Goal: Transaction & Acquisition: Purchase product/service

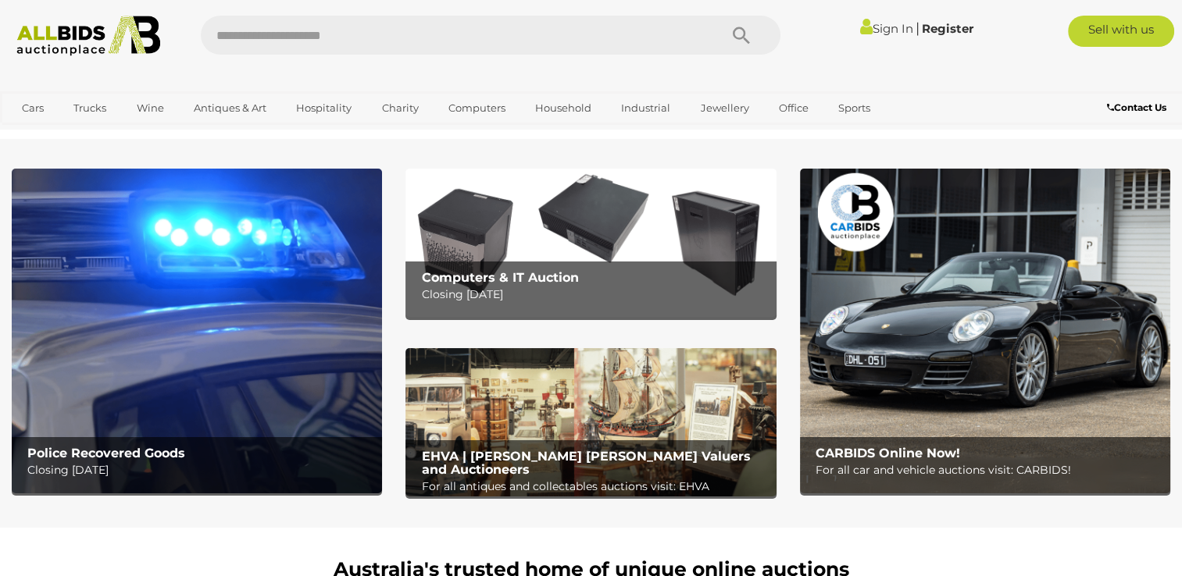
click at [287, 289] on img at bounding box center [197, 331] width 370 height 325
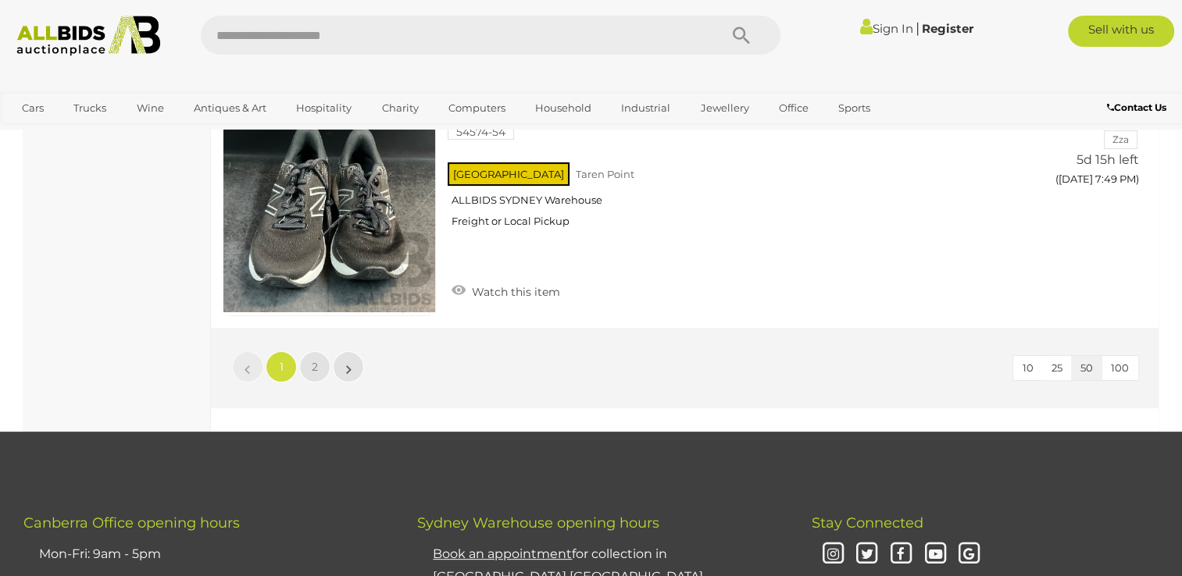
scroll to position [12184, 0]
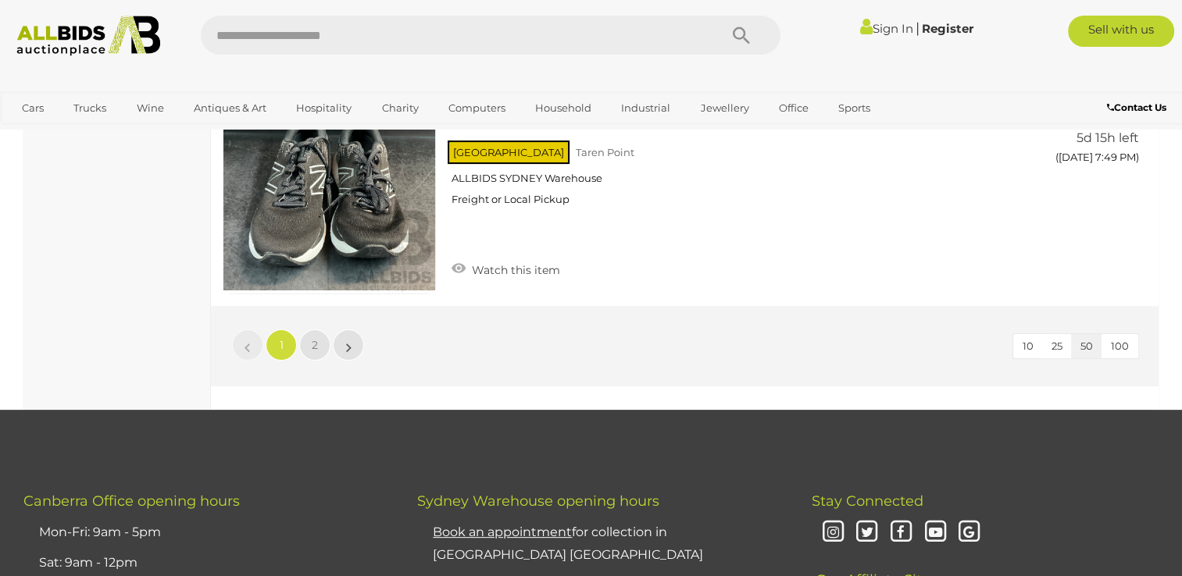
click at [1124, 340] on span "100" at bounding box center [1120, 346] width 18 height 12
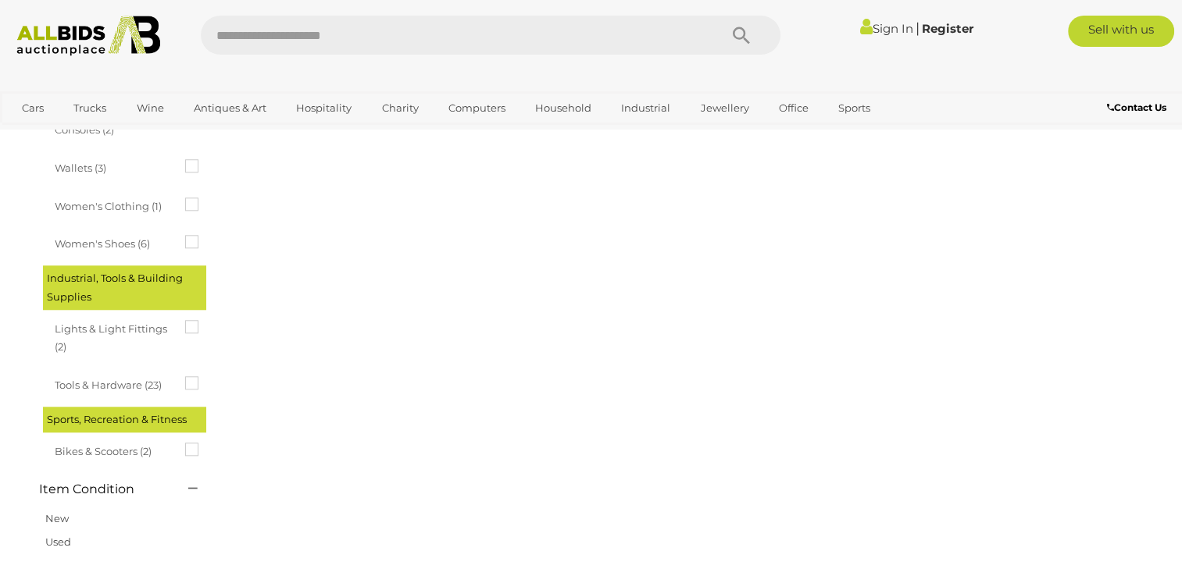
scroll to position [240, 0]
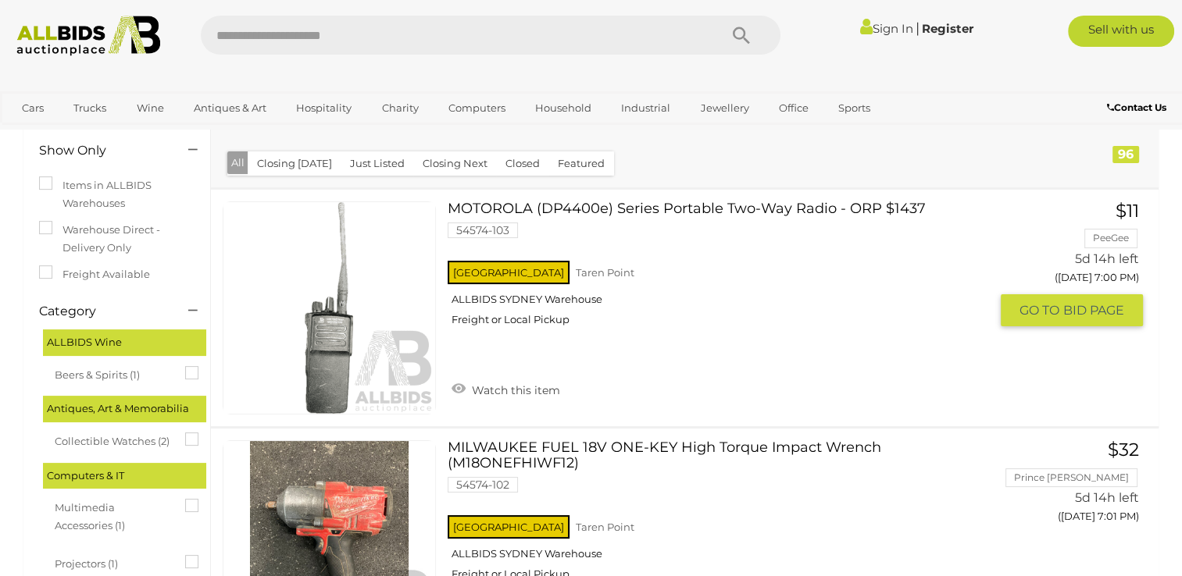
scroll to position [177, 0]
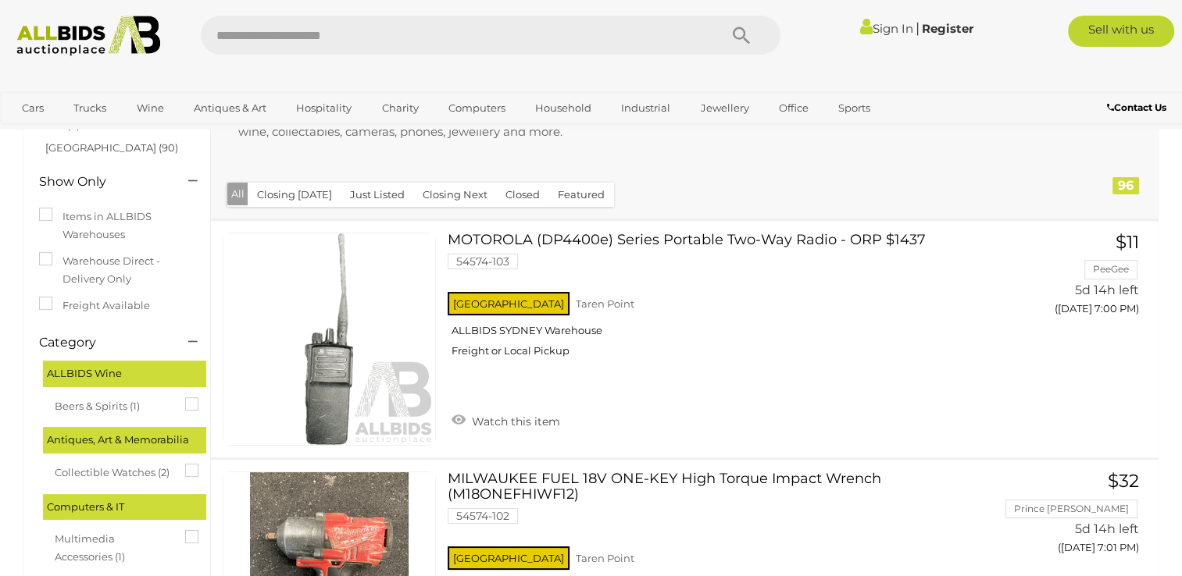
click at [319, 198] on button "Closing [DATE]" at bounding box center [295, 195] width 94 height 24
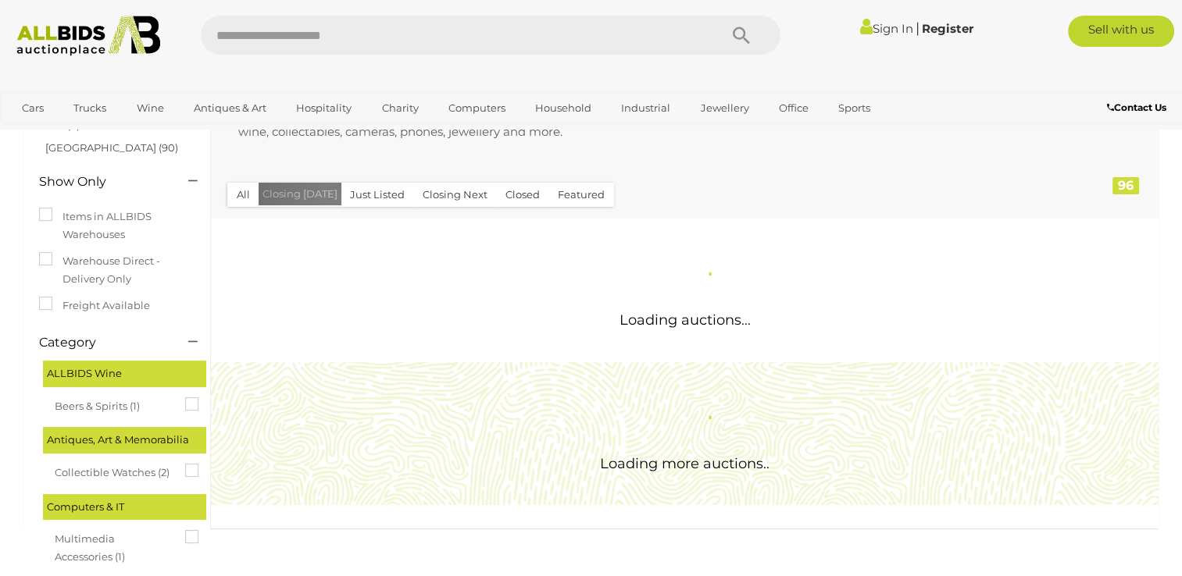
scroll to position [0, 0]
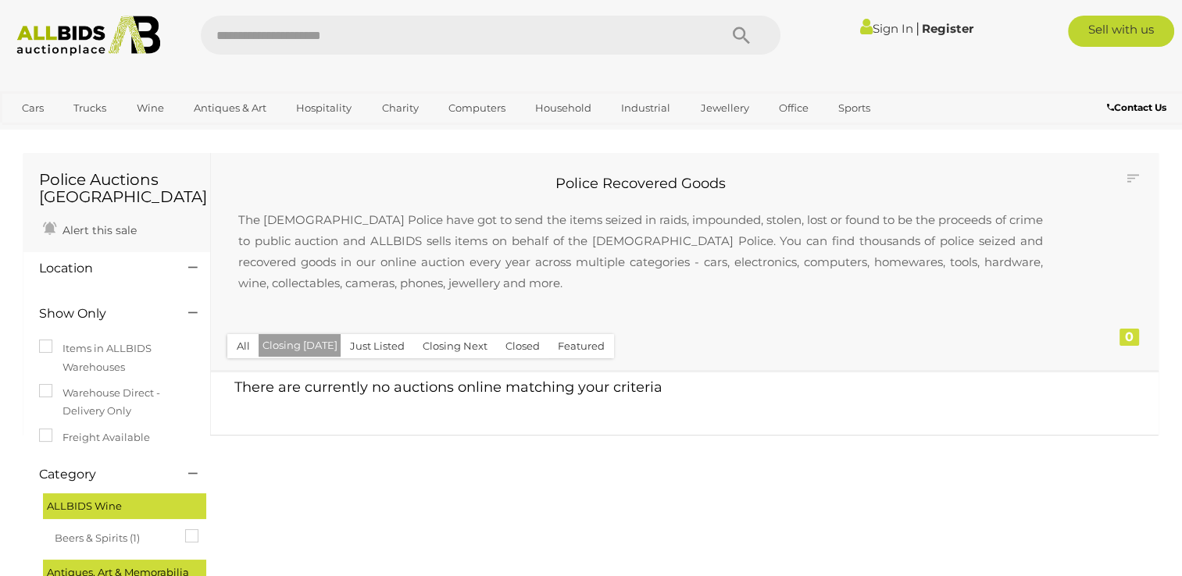
click at [458, 348] on button "Closing Next" at bounding box center [455, 346] width 84 height 24
click at [248, 347] on button "All" at bounding box center [243, 346] width 32 height 24
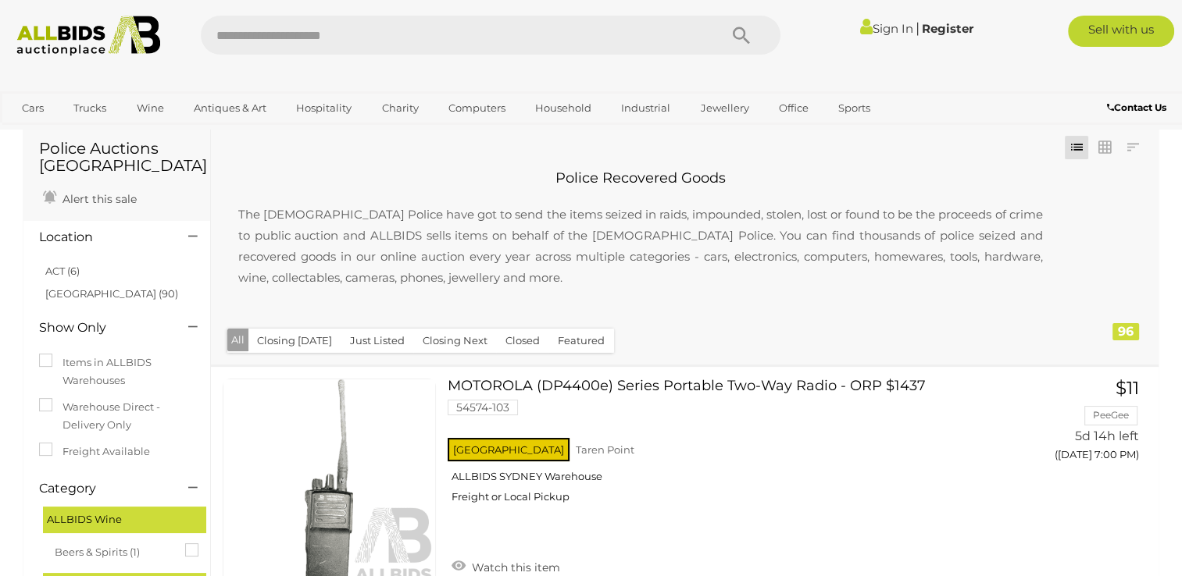
scroll to position [62, 0]
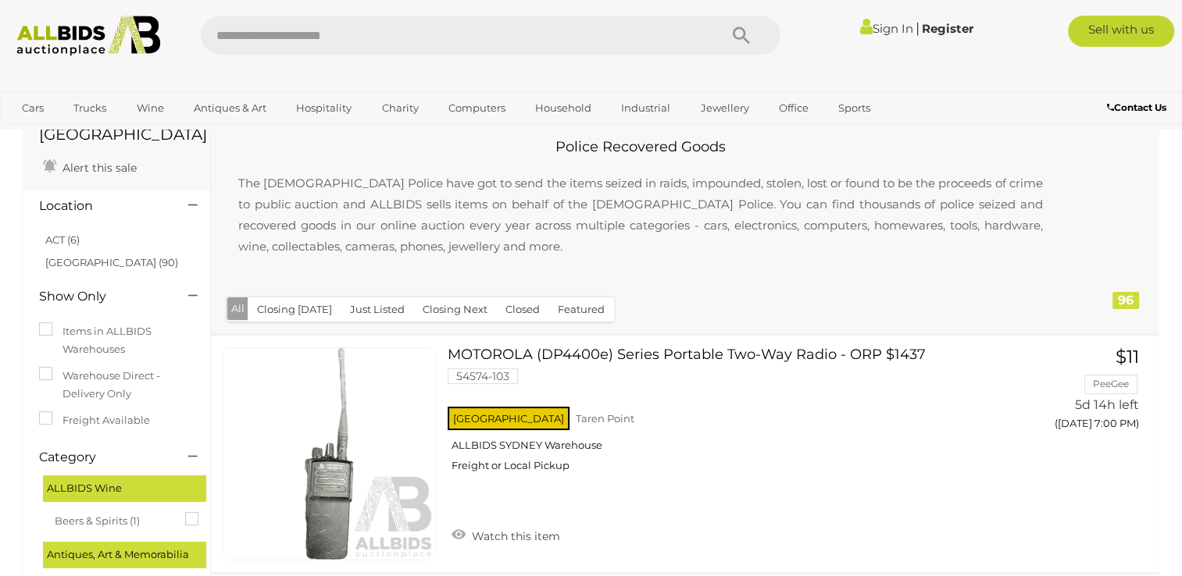
click at [194, 205] on icon at bounding box center [192, 206] width 9 height 16
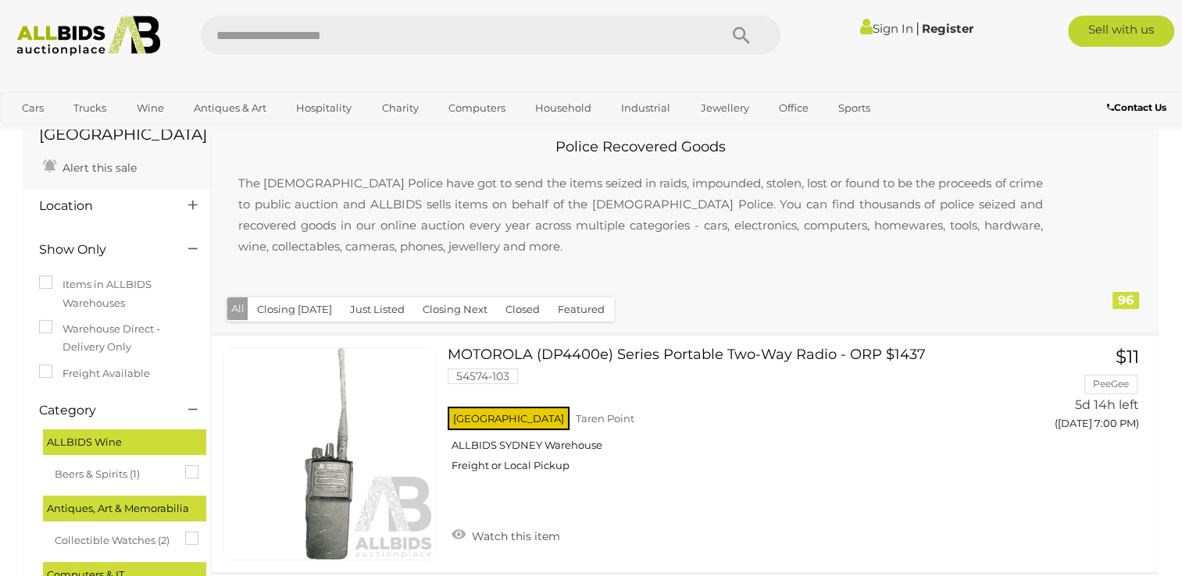
click at [194, 205] on icon at bounding box center [192, 206] width 9 height 16
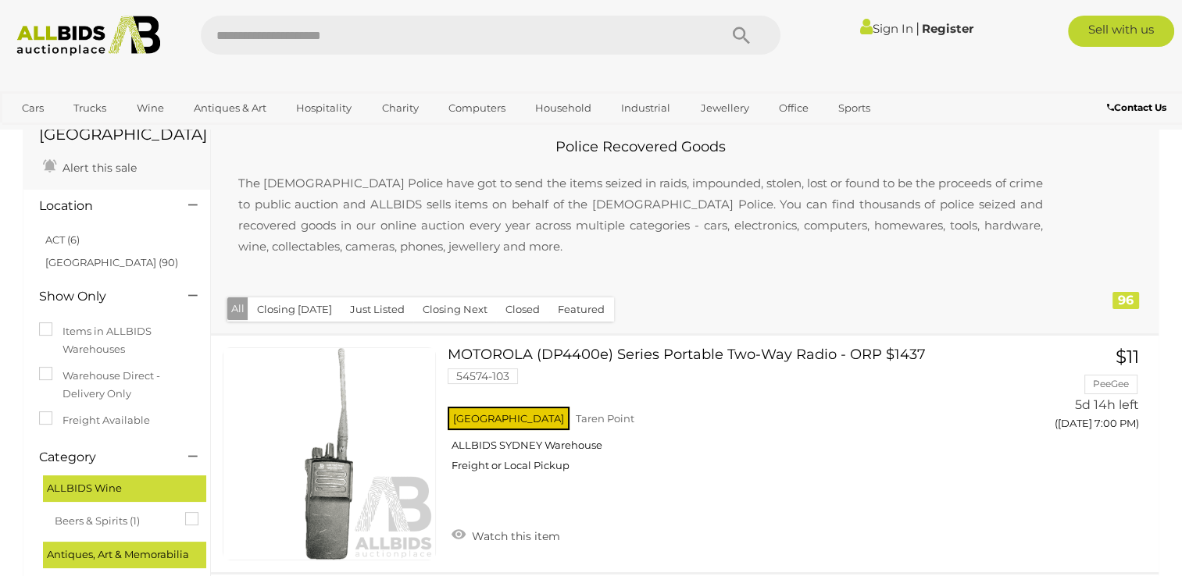
click at [195, 297] on icon at bounding box center [192, 296] width 9 height 16
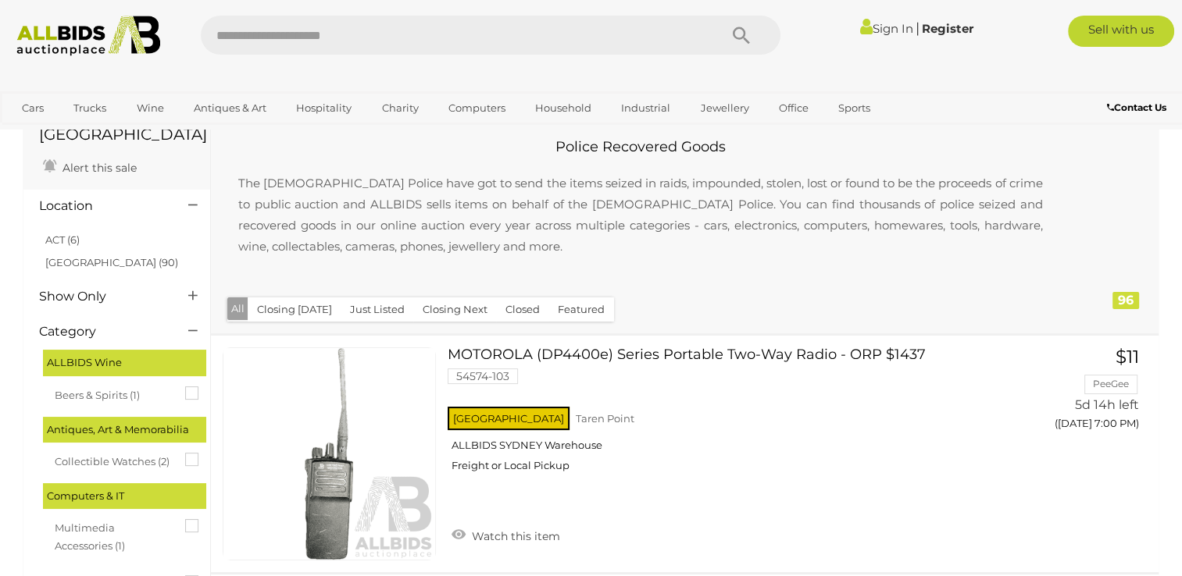
click at [195, 297] on icon at bounding box center [192, 296] width 9 height 16
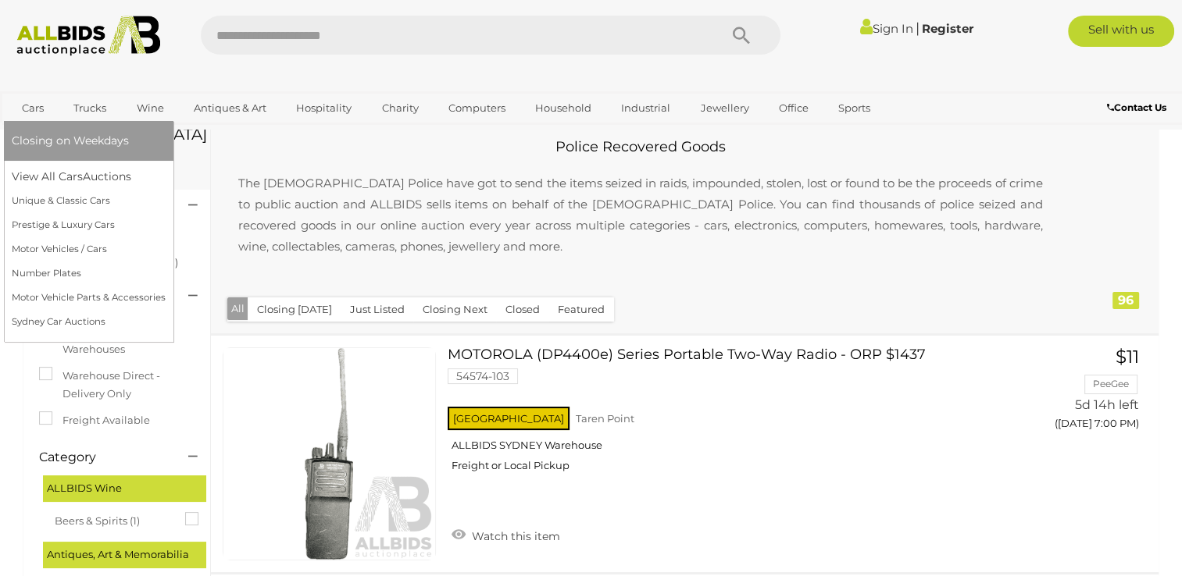
click at [37, 111] on link "Cars" at bounding box center [33, 108] width 42 height 26
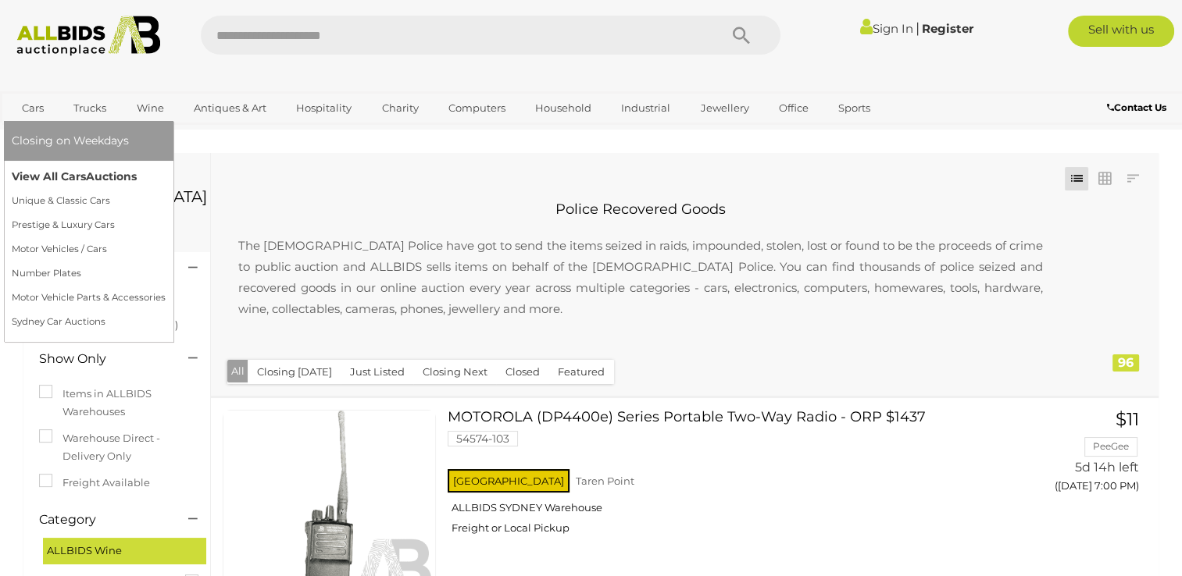
click at [42, 180] on link "View All Cars Auctions" at bounding box center [89, 177] width 154 height 24
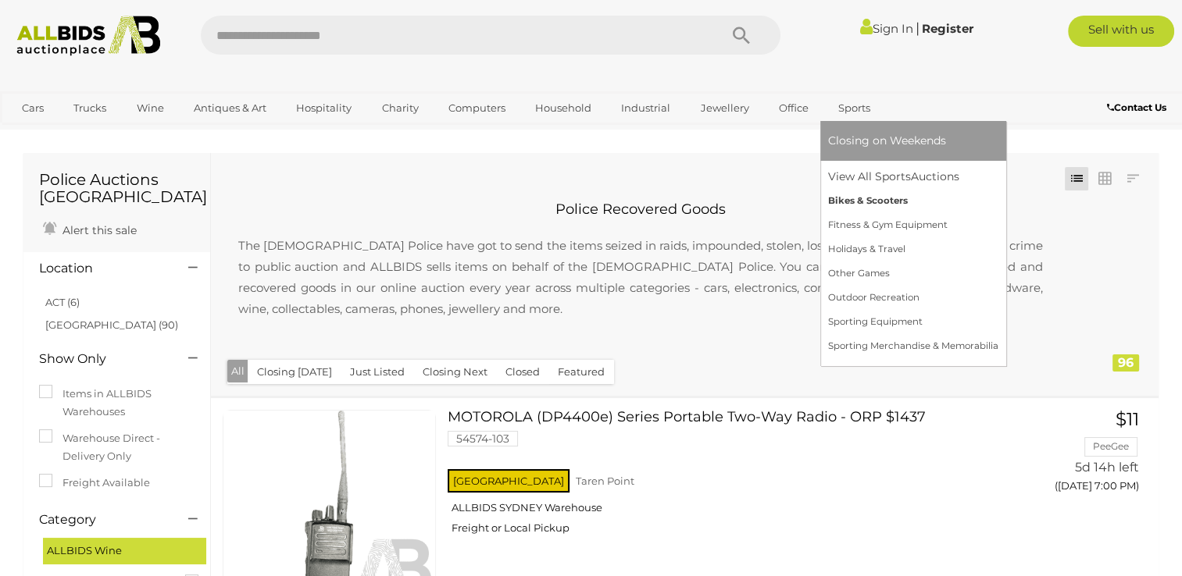
click at [847, 202] on link "Bikes & Scooters" at bounding box center [913, 201] width 170 height 24
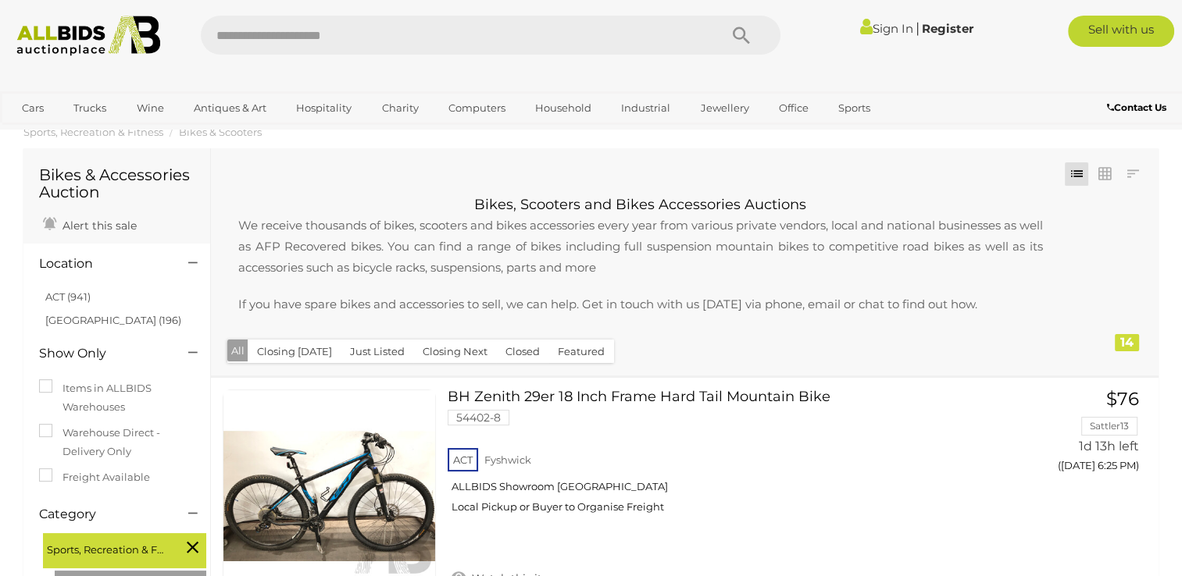
scroll to position [62, 0]
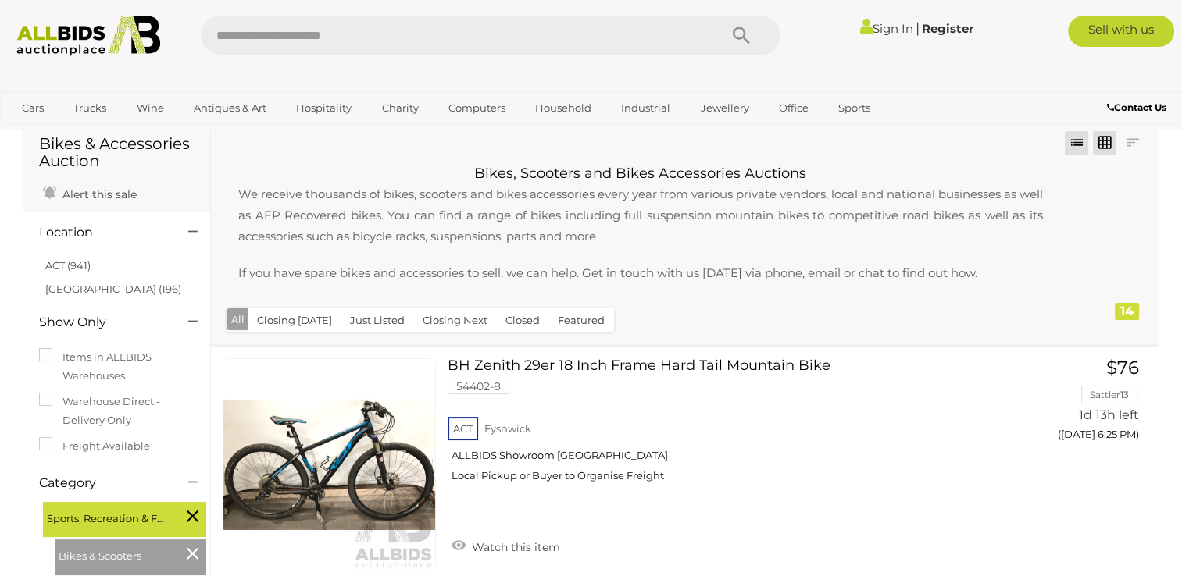
click at [1104, 143] on link at bounding box center [1104, 142] width 23 height 23
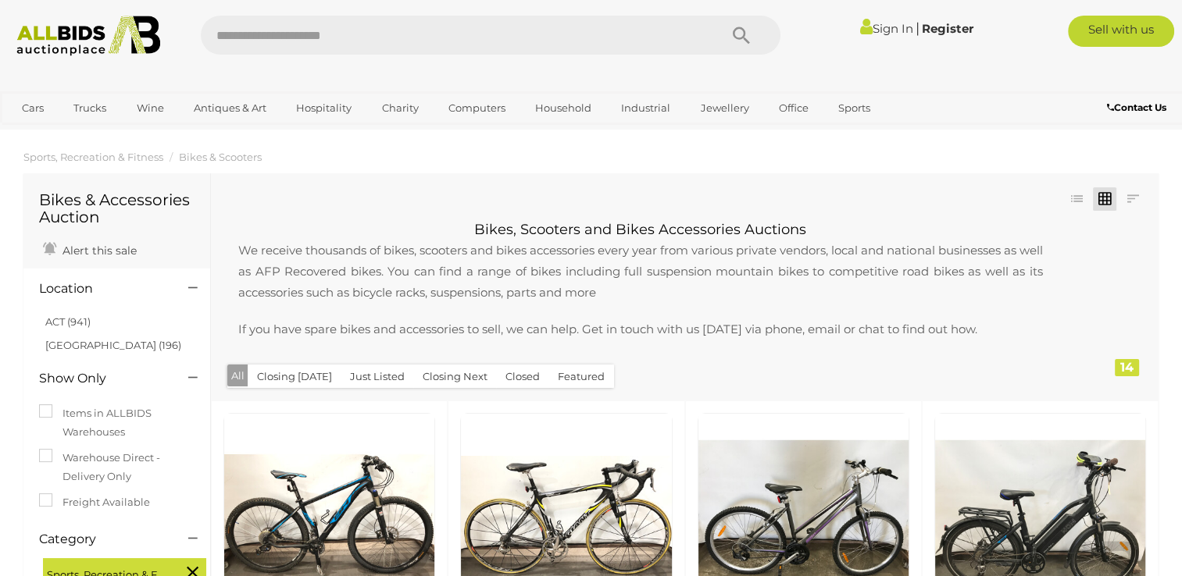
scroll to position [0, 0]
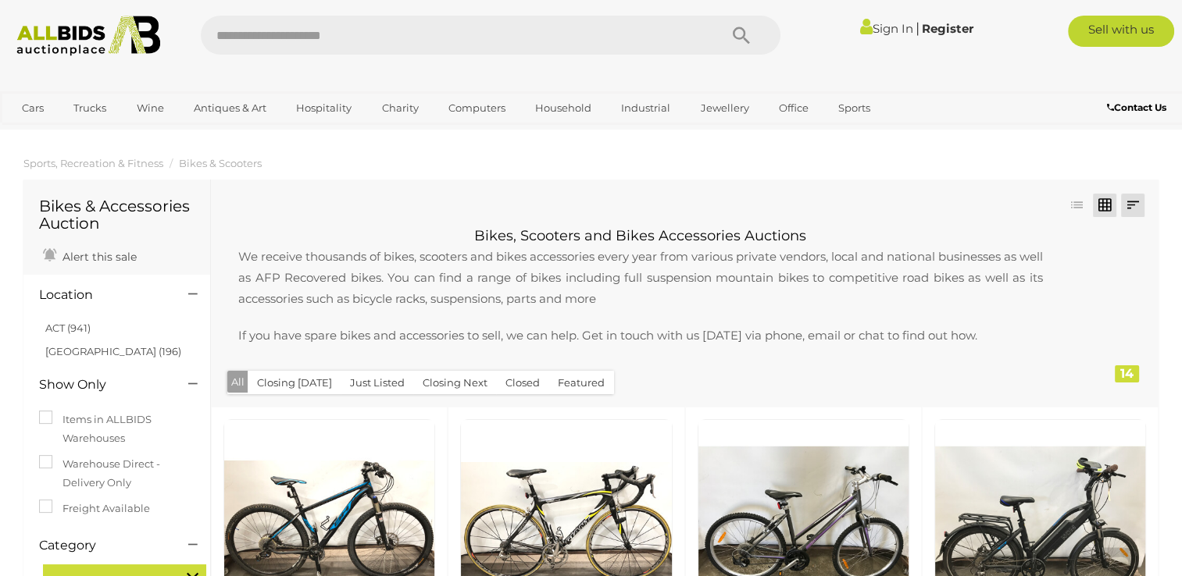
click at [1136, 206] on link at bounding box center [1132, 205] width 23 height 23
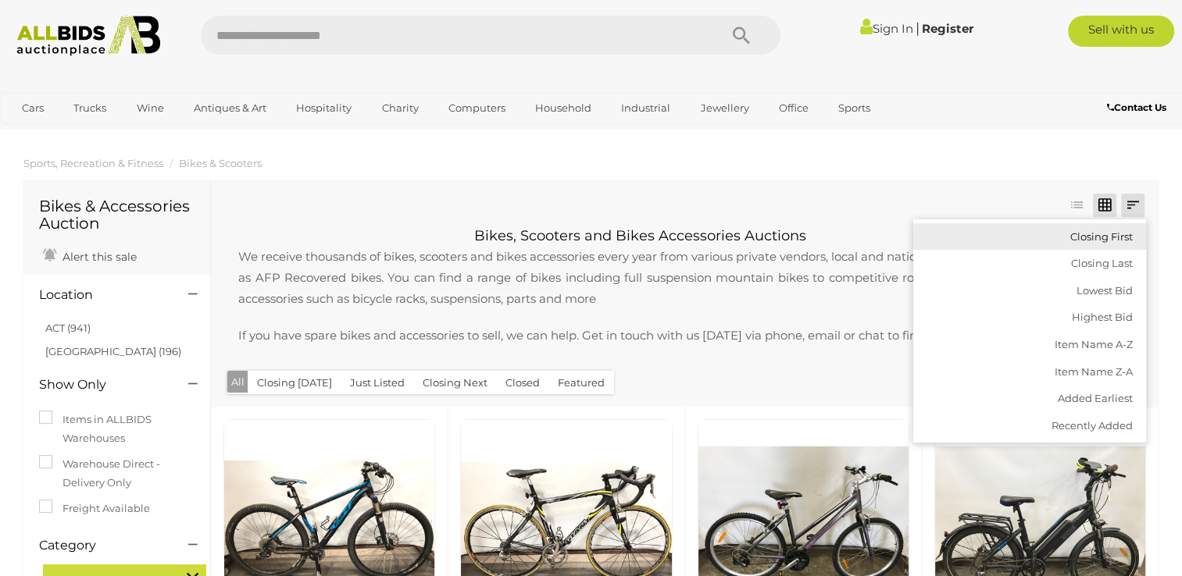
click at [1114, 239] on link "Closing First" at bounding box center [1029, 236] width 233 height 27
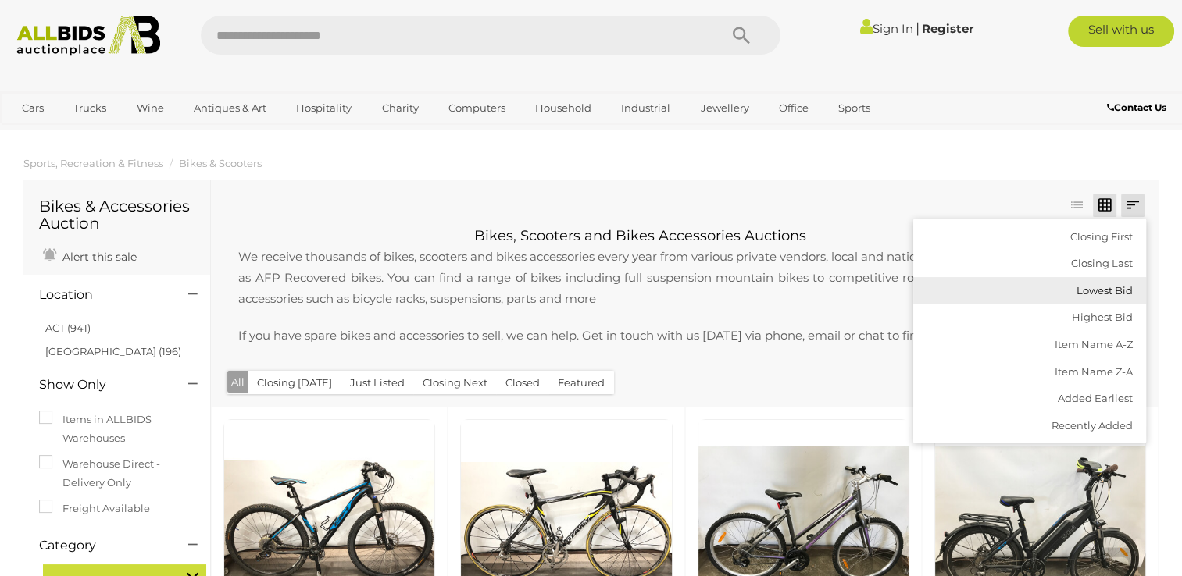
click at [1122, 298] on link "Lowest Bid" at bounding box center [1029, 290] width 233 height 27
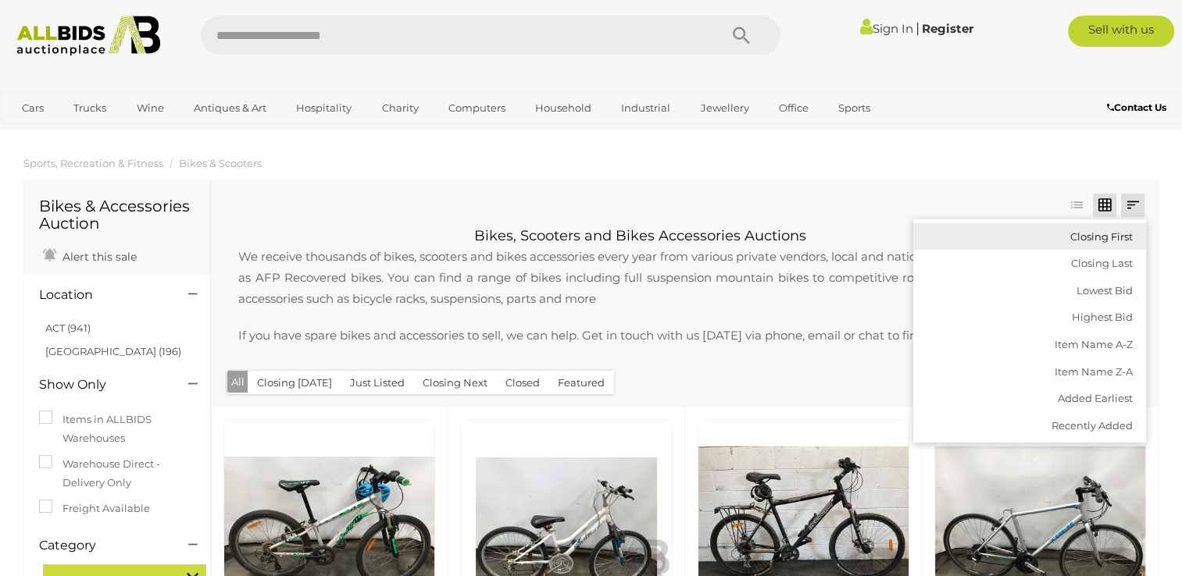
click at [1129, 242] on link "Closing First" at bounding box center [1029, 236] width 233 height 27
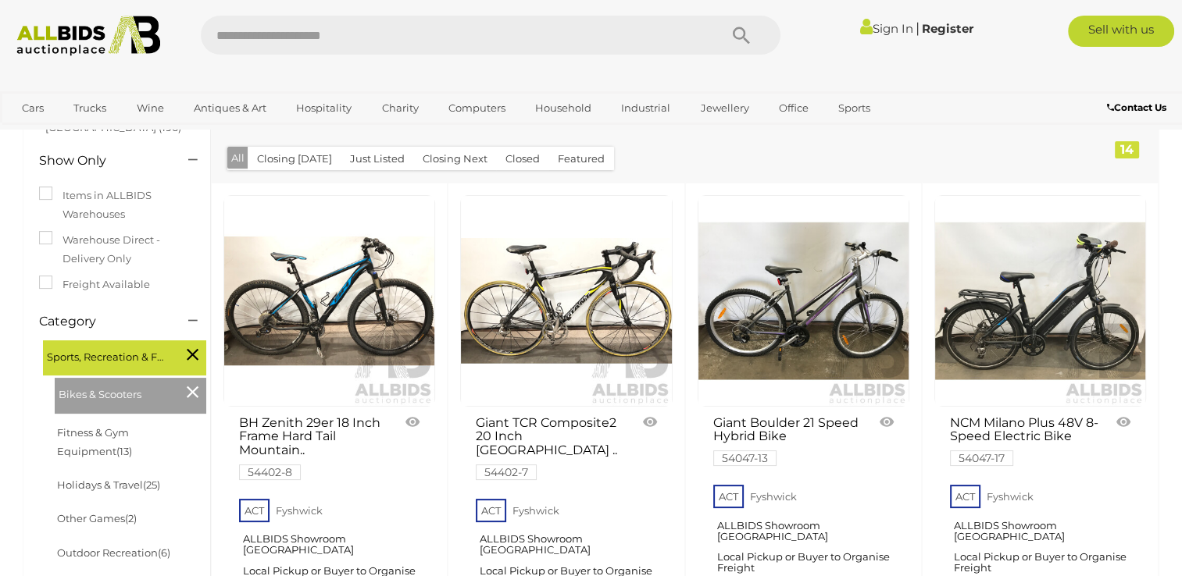
scroll to position [219, 0]
